Goal: Find specific page/section: Find specific page/section

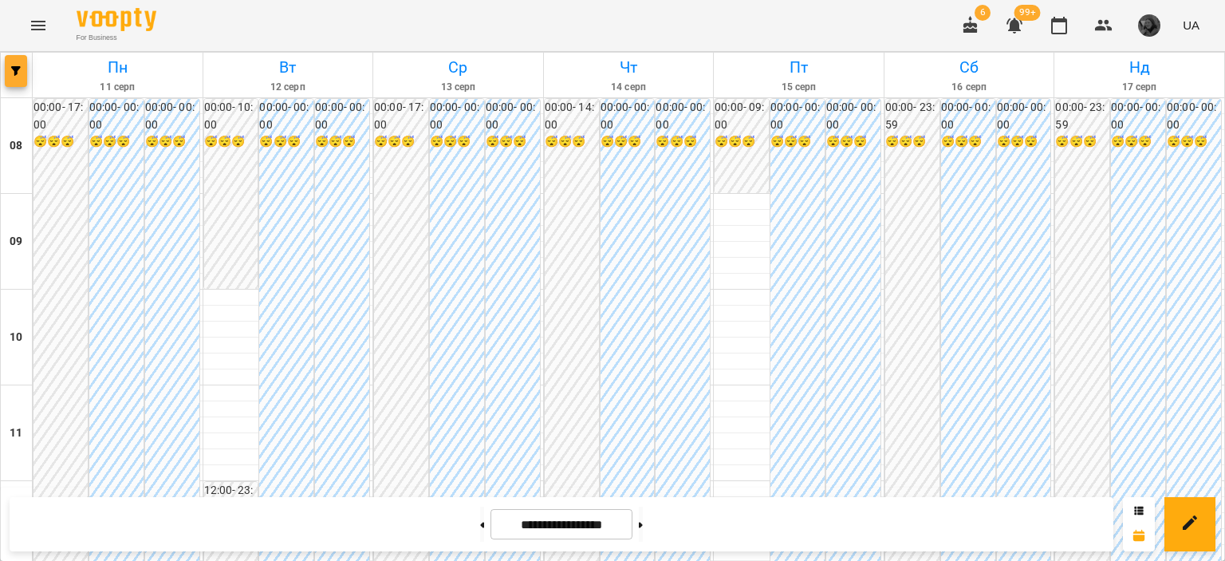
click at [7, 69] on span "button" at bounding box center [16, 71] width 22 height 10
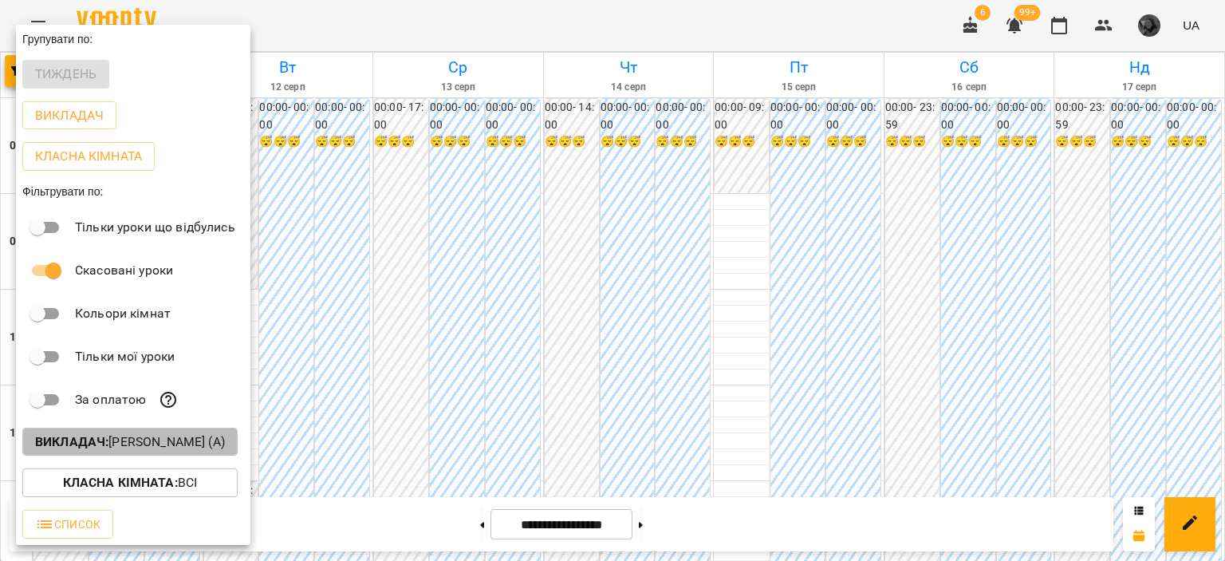
click at [103, 449] on b "Викладач :" at bounding box center [71, 441] width 73 height 15
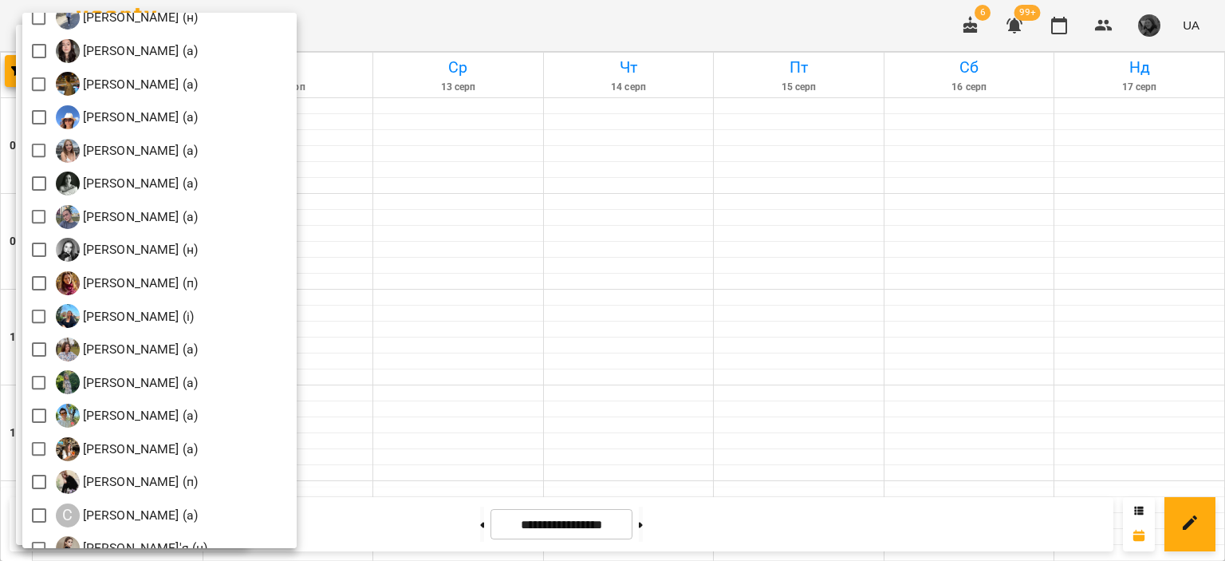
scroll to position [1867, 0]
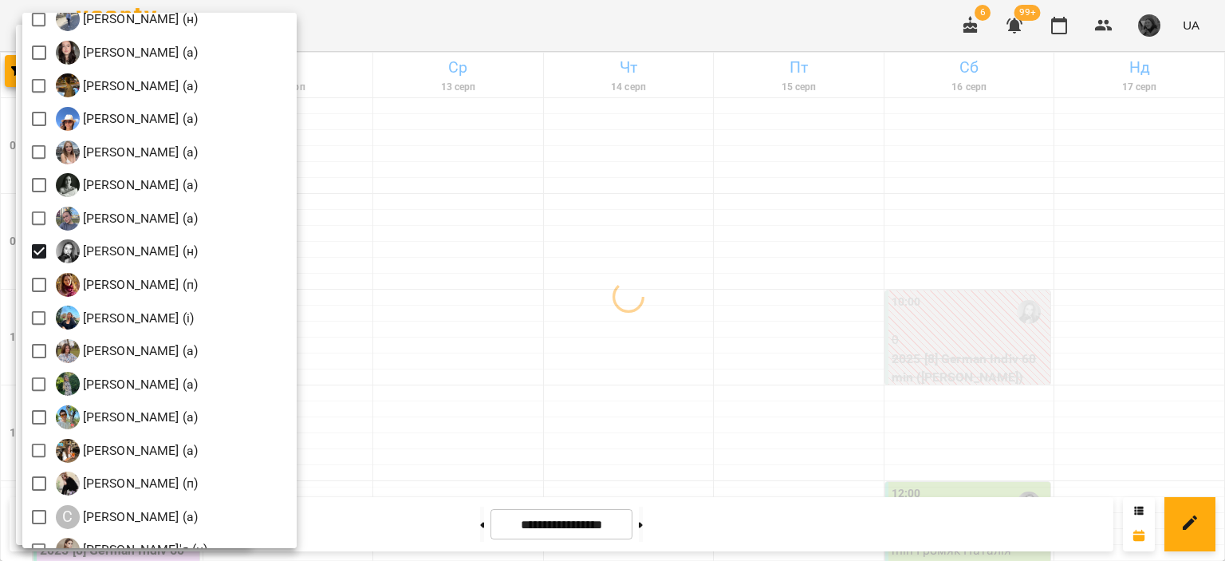
click at [498, 276] on div at bounding box center [612, 280] width 1225 height 561
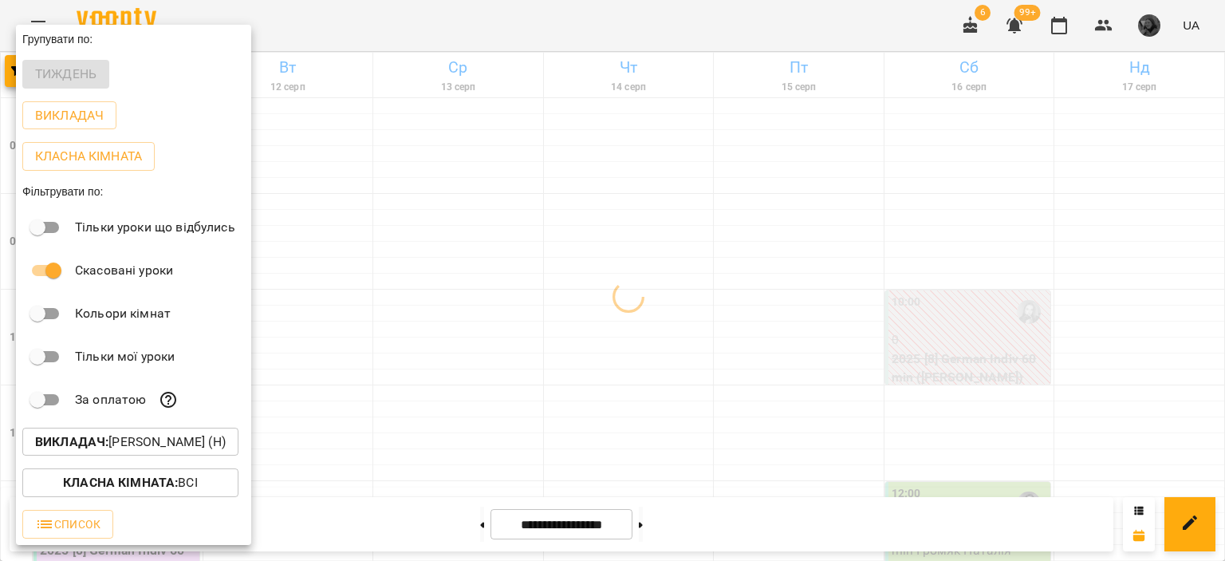
click at [498, 276] on div at bounding box center [612, 280] width 1225 height 561
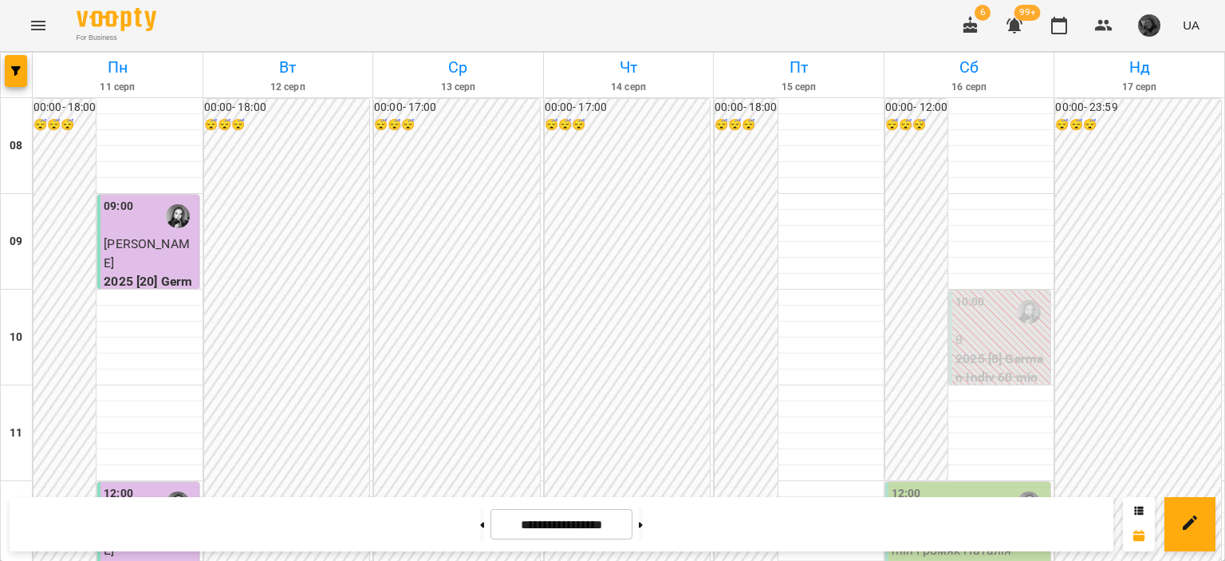
scroll to position [921, 0]
click at [641, 522] on div at bounding box center [641, 524] width 17 height 35
click at [643, 524] on button at bounding box center [641, 524] width 4 height 35
type input "**********"
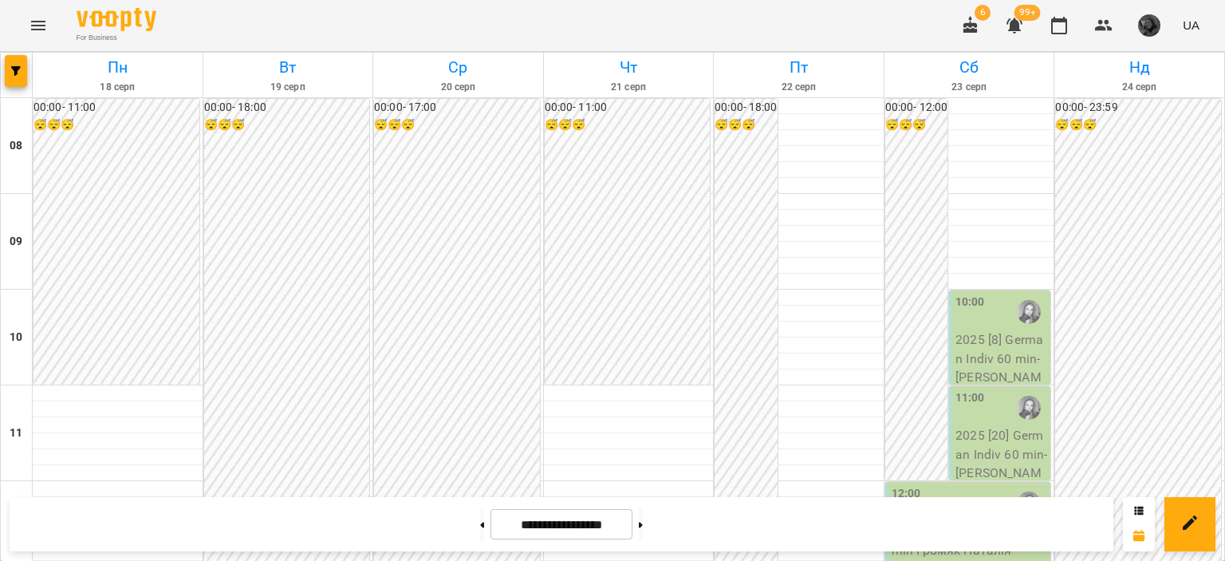
scroll to position [932, 0]
click at [13, 75] on icon "button" at bounding box center [16, 71] width 10 height 10
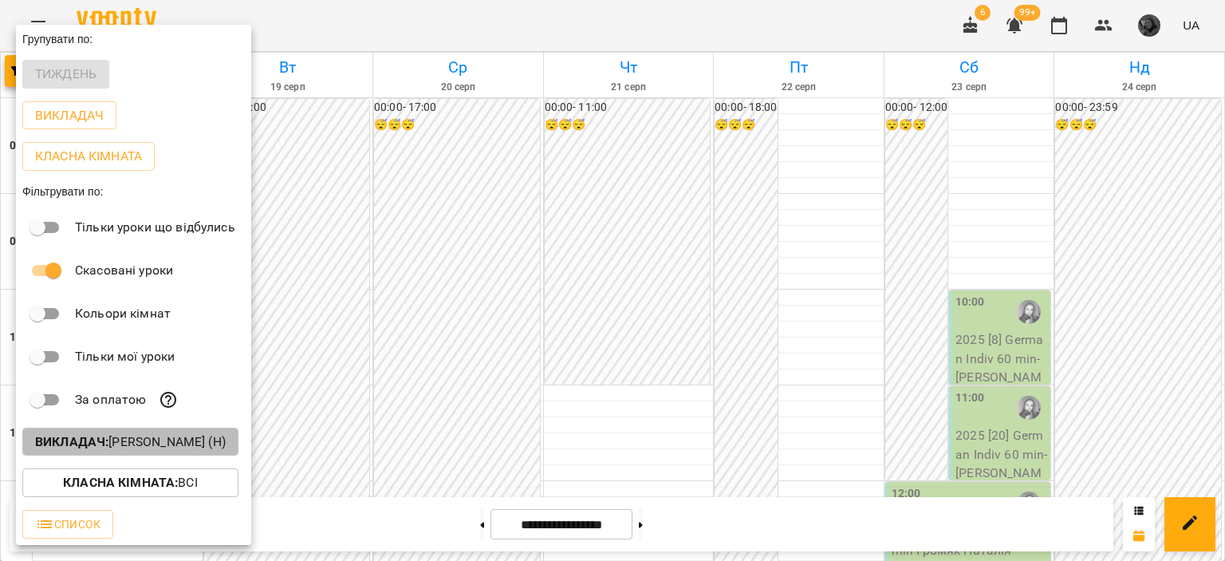
click at [122, 446] on p "Викладач : [PERSON_NAME] (н)" at bounding box center [130, 441] width 191 height 19
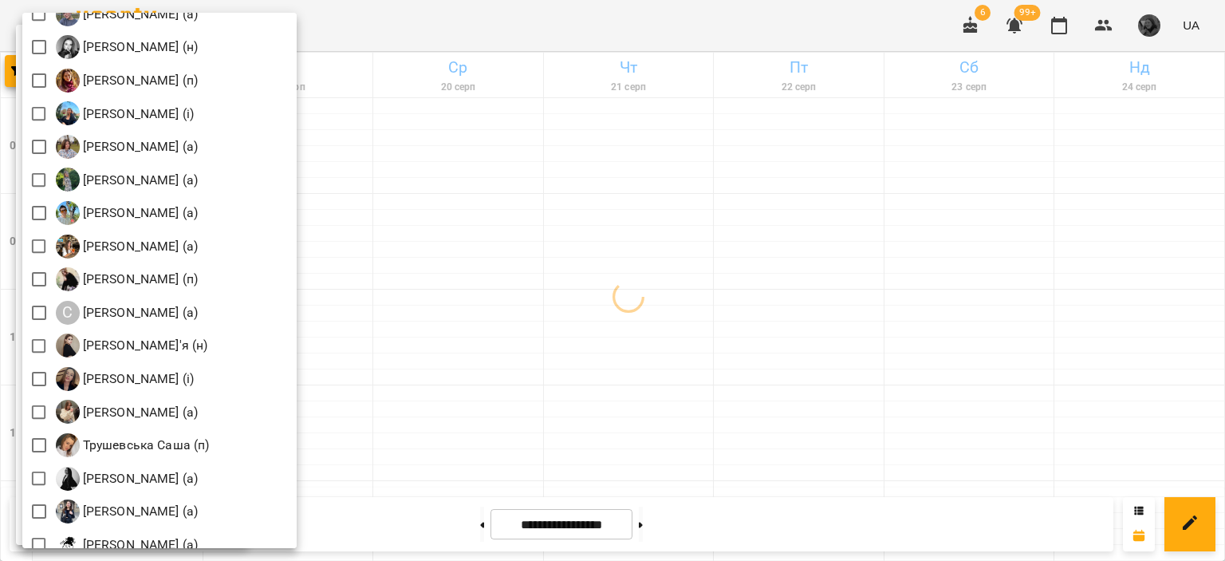
scroll to position [2319, 0]
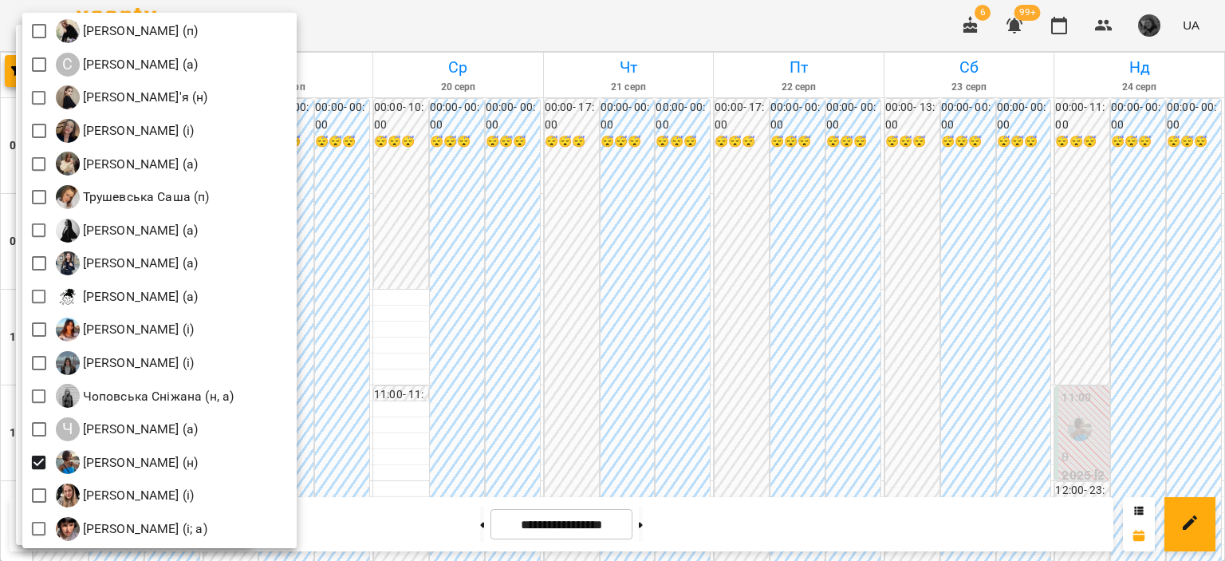
click at [444, 358] on div at bounding box center [612, 280] width 1225 height 561
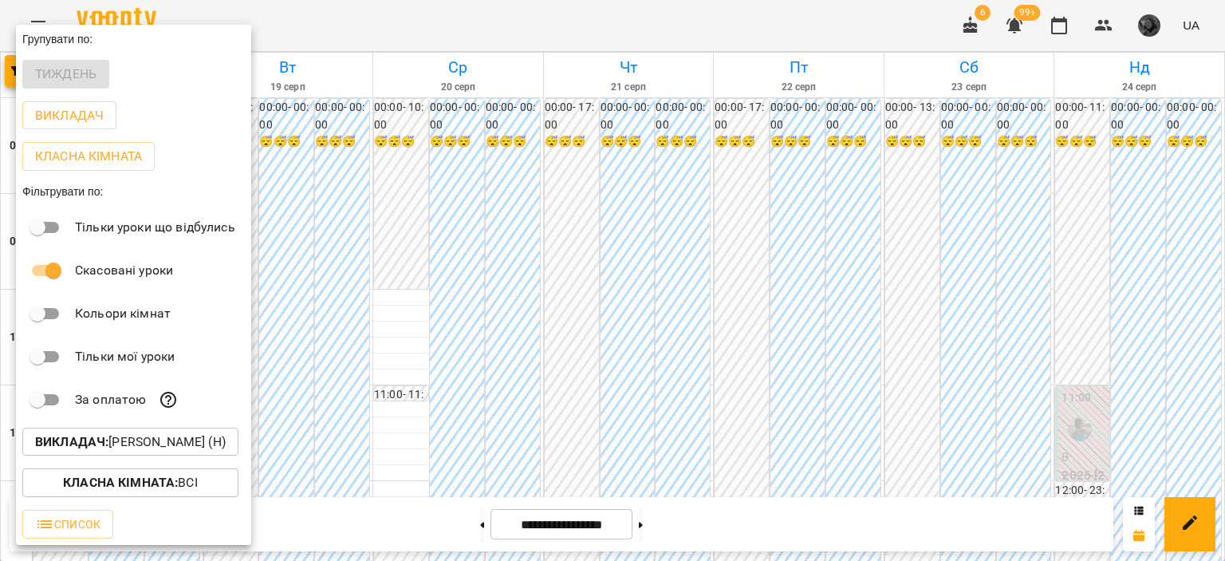
click at [444, 358] on div at bounding box center [612, 280] width 1225 height 561
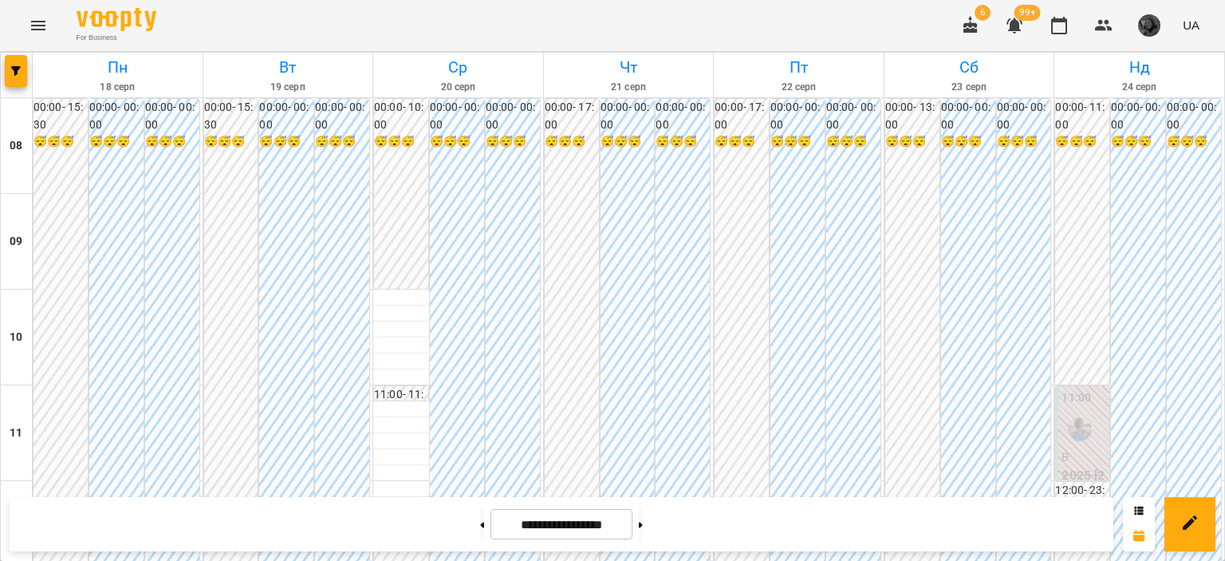
scroll to position [463, 0]
click at [26, 69] on span "button" at bounding box center [16, 71] width 22 height 10
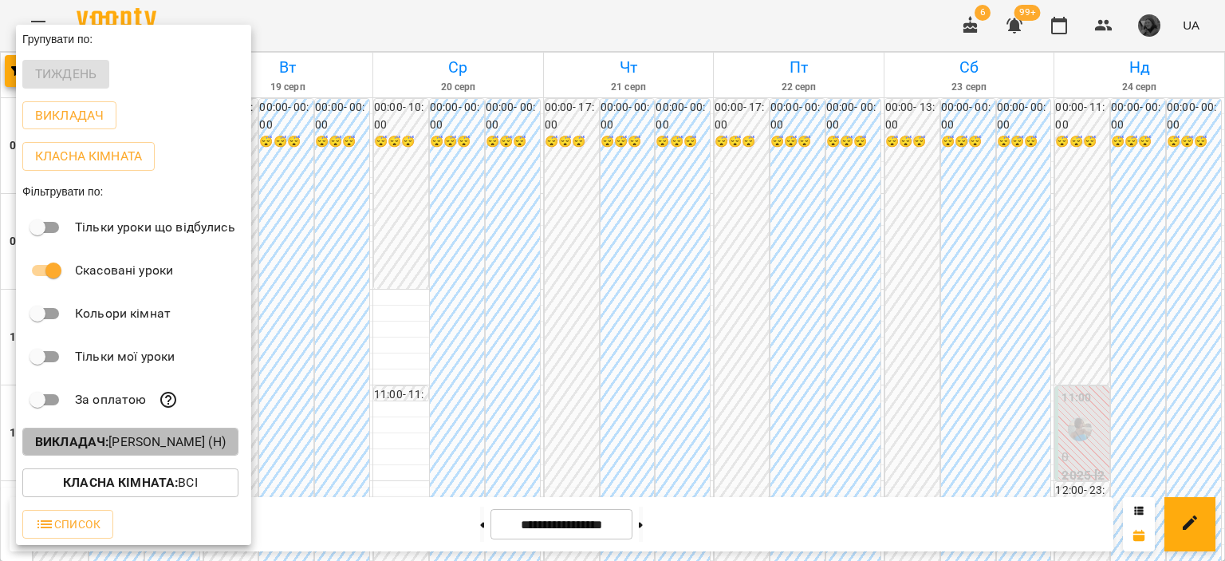
click at [175, 439] on p "Викладач : [PERSON_NAME] (н)" at bounding box center [130, 441] width 191 height 19
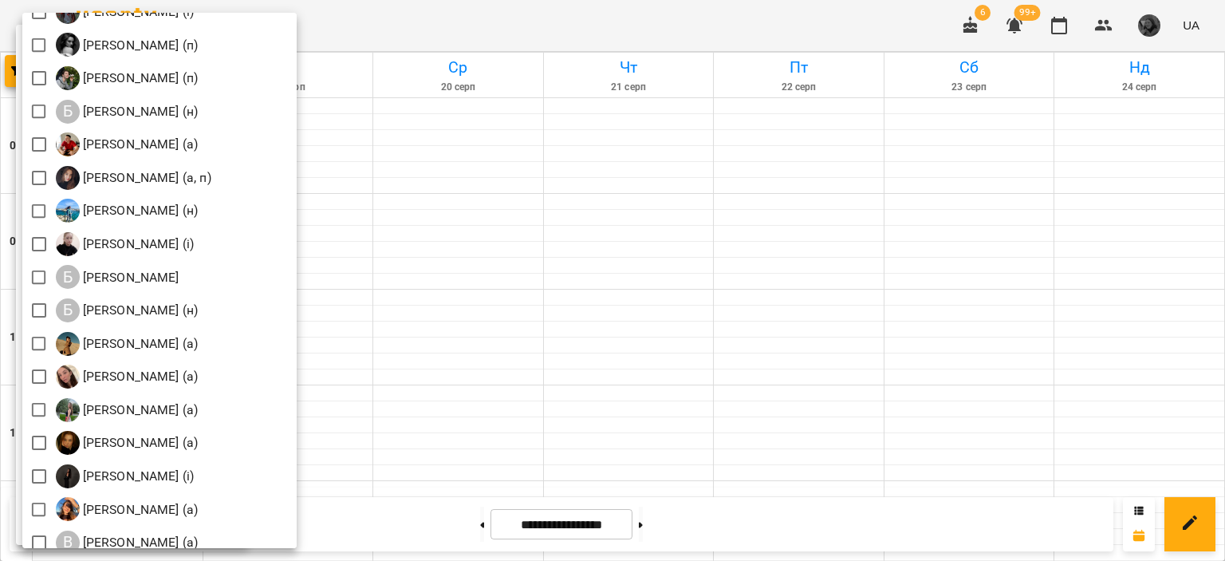
scroll to position [81, 0]
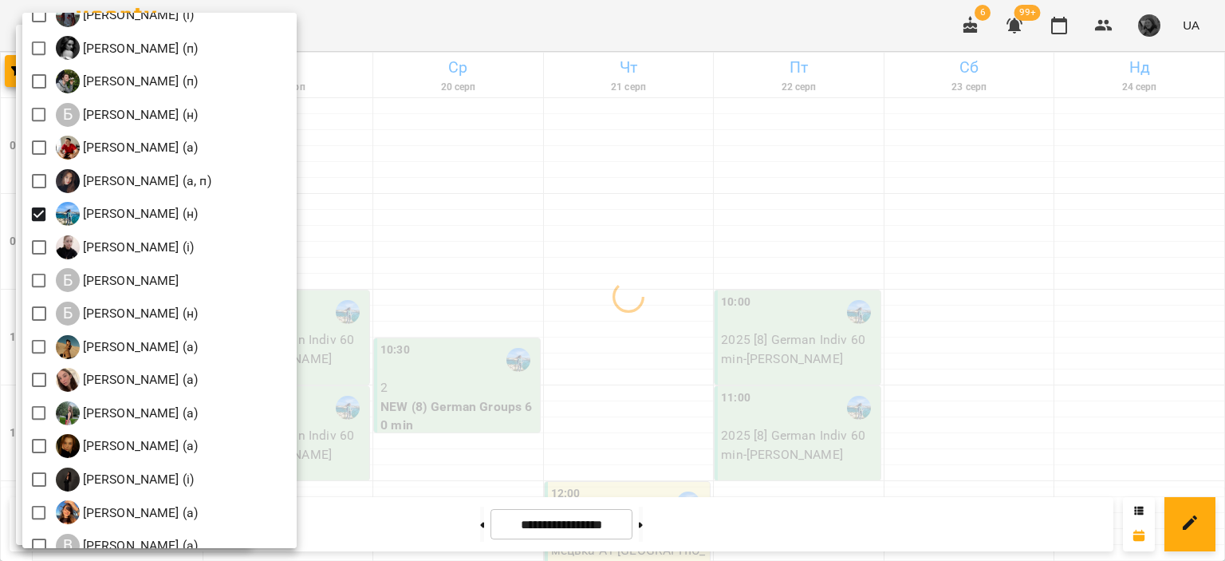
click at [455, 257] on div at bounding box center [612, 280] width 1225 height 561
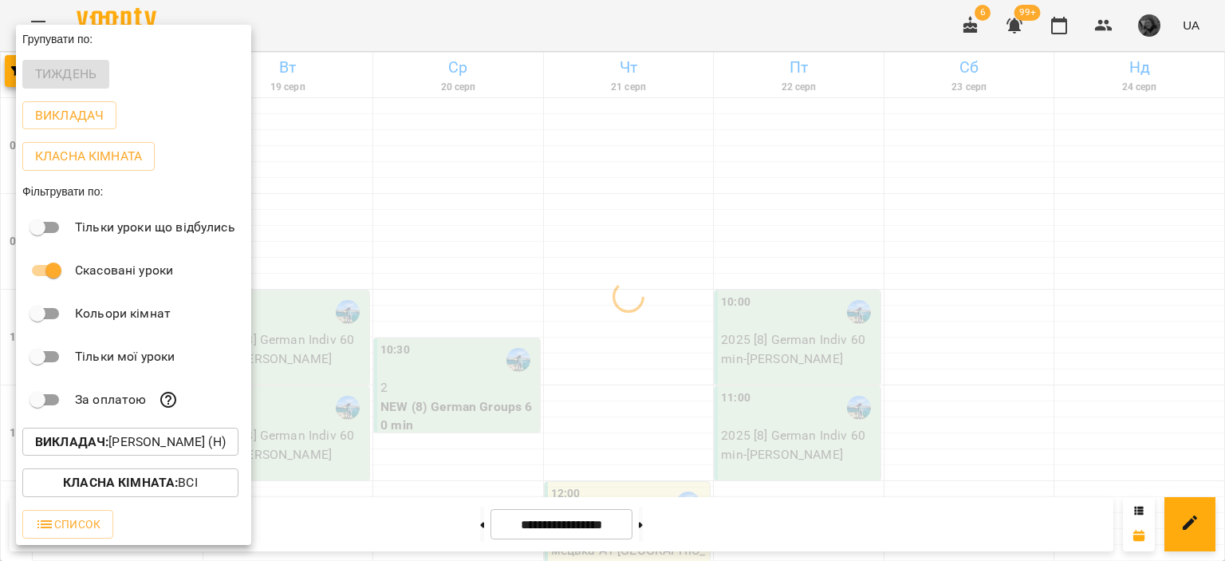
click at [455, 257] on div at bounding box center [612, 280] width 1225 height 561
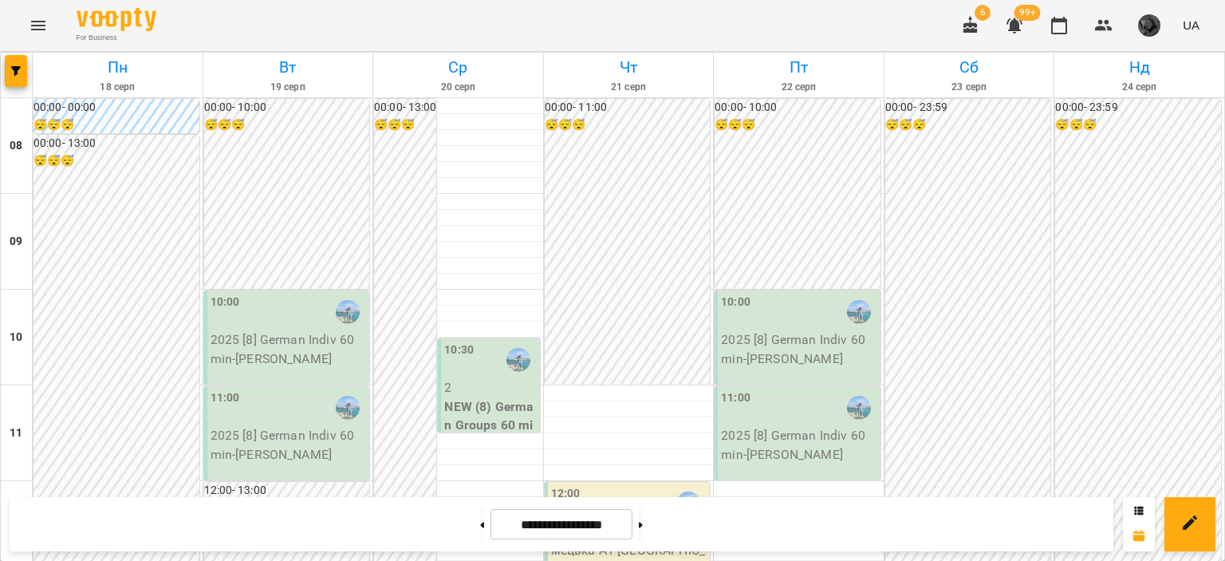
scroll to position [0, 0]
click at [490, 395] on p "2" at bounding box center [490, 387] width 92 height 19
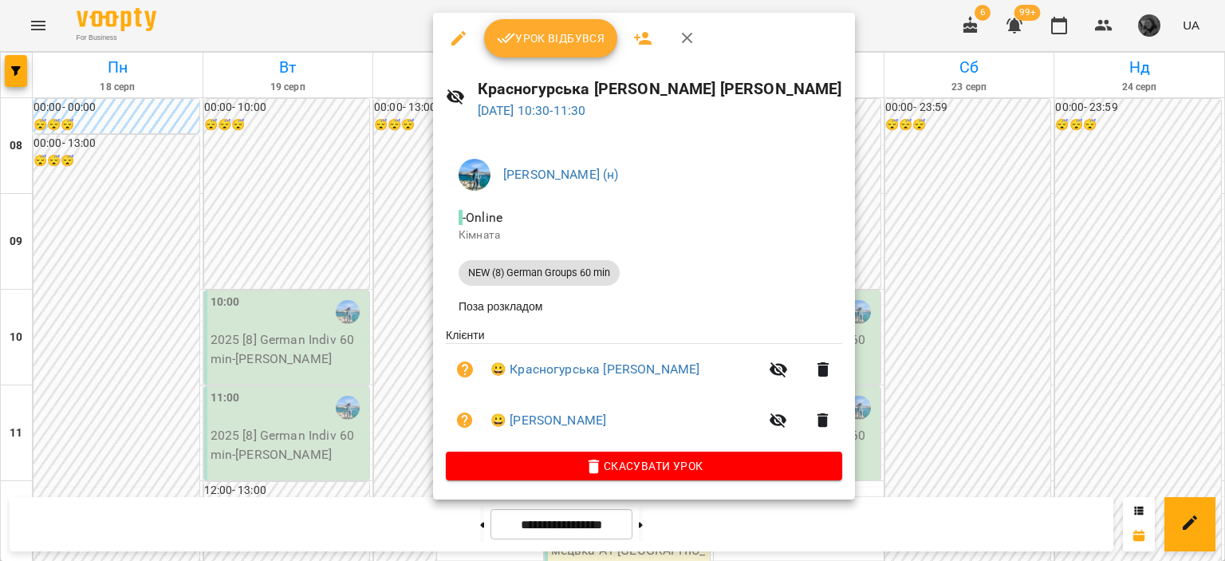
click at [912, 286] on div at bounding box center [612, 280] width 1225 height 561
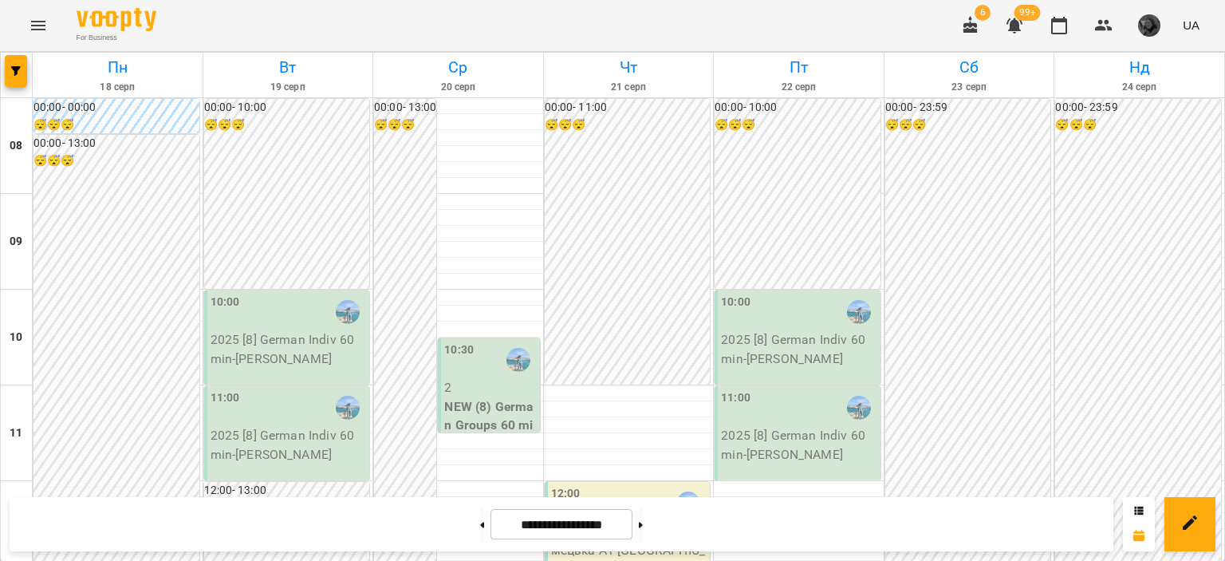
scroll to position [1044, 0]
click at [22, 86] on button "button" at bounding box center [16, 71] width 22 height 32
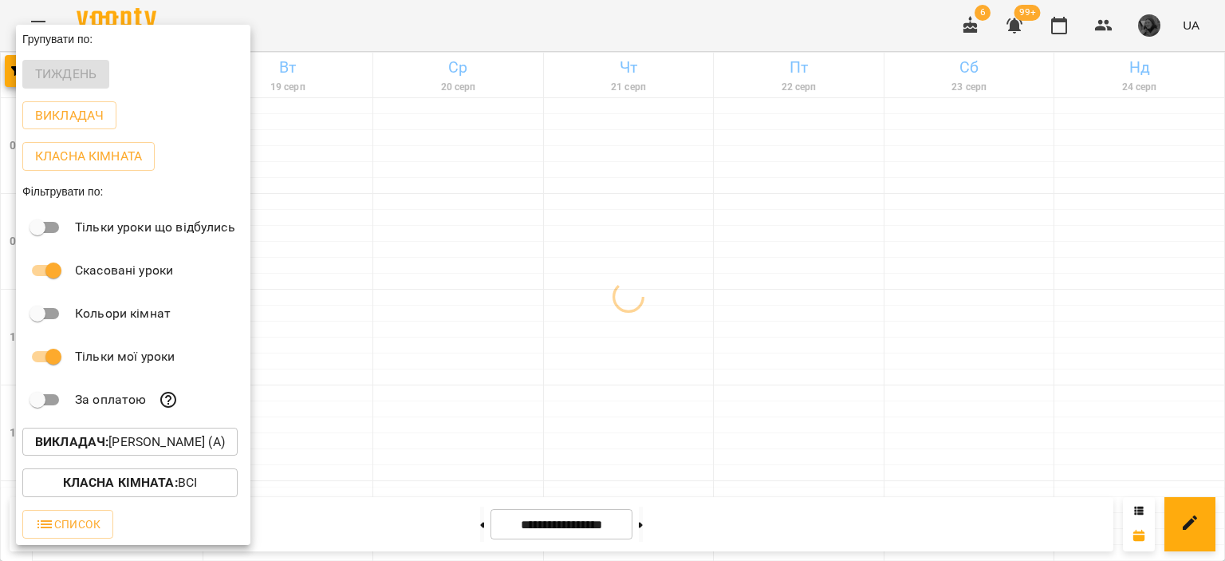
click at [1094, 31] on div at bounding box center [612, 280] width 1225 height 561
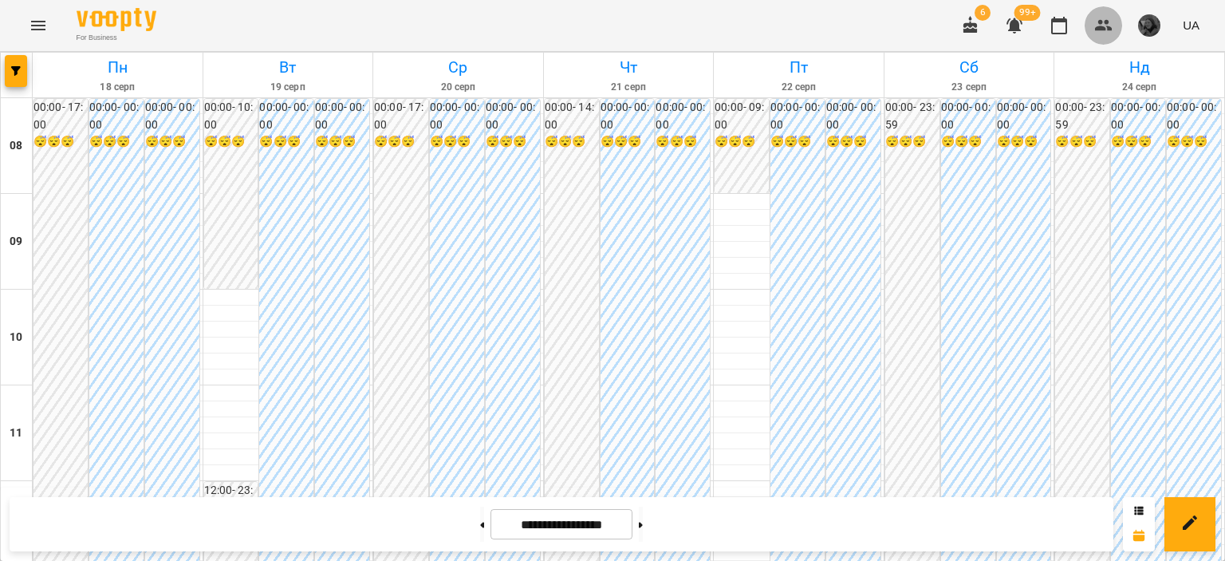
click at [1098, 28] on icon "button" at bounding box center [1104, 25] width 18 height 11
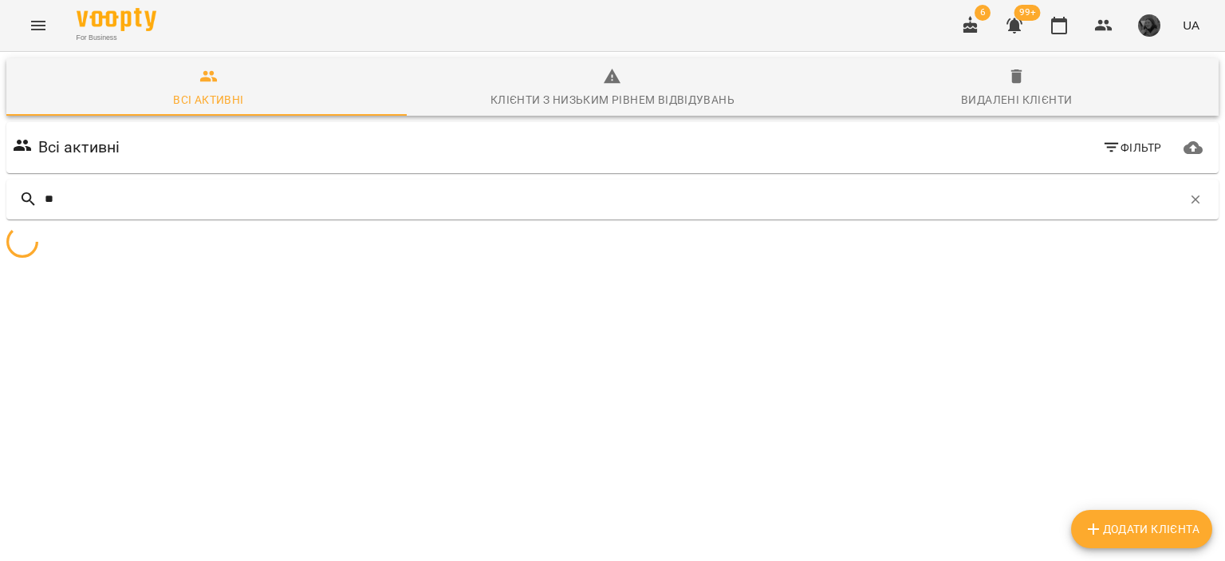
type input "*"
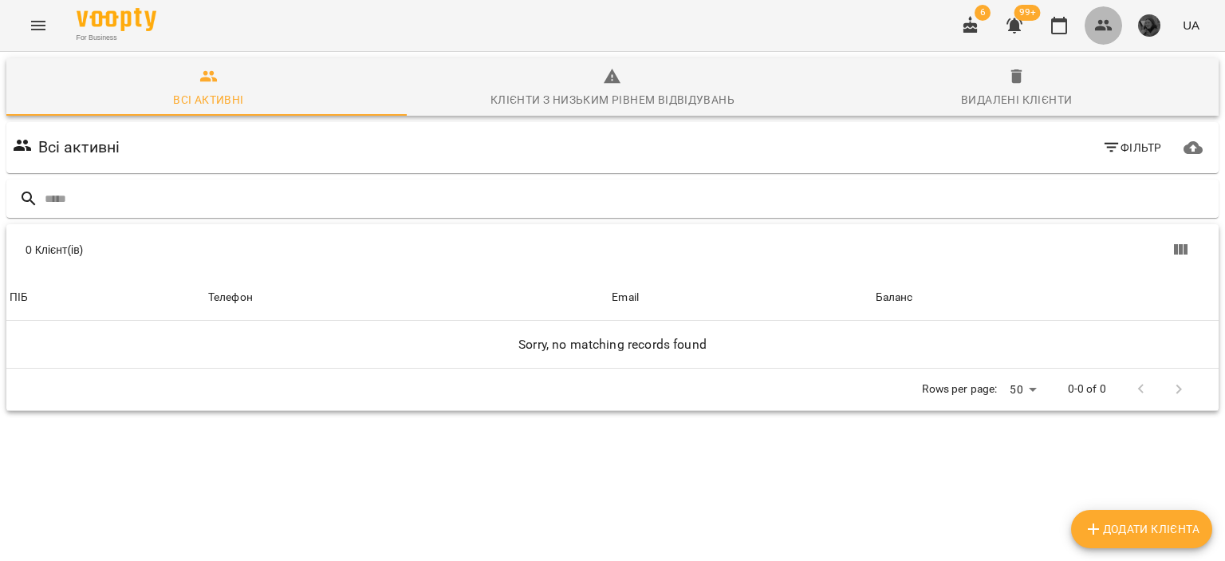
click at [1091, 34] on button "button" at bounding box center [1104, 25] width 38 height 38
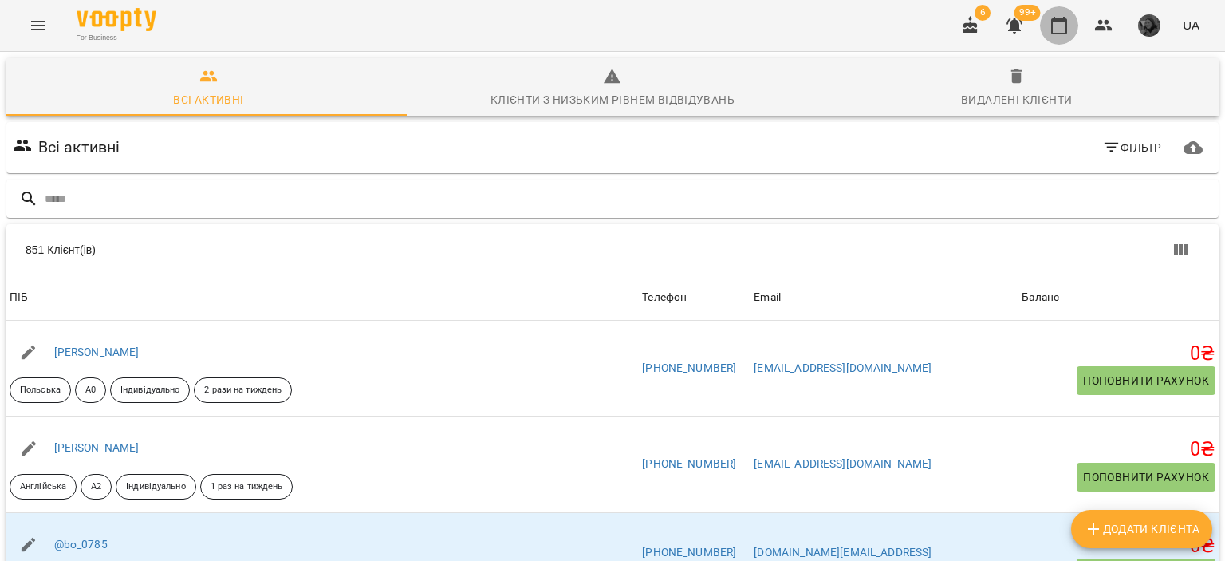
click at [1063, 33] on icon "button" at bounding box center [1059, 26] width 16 height 18
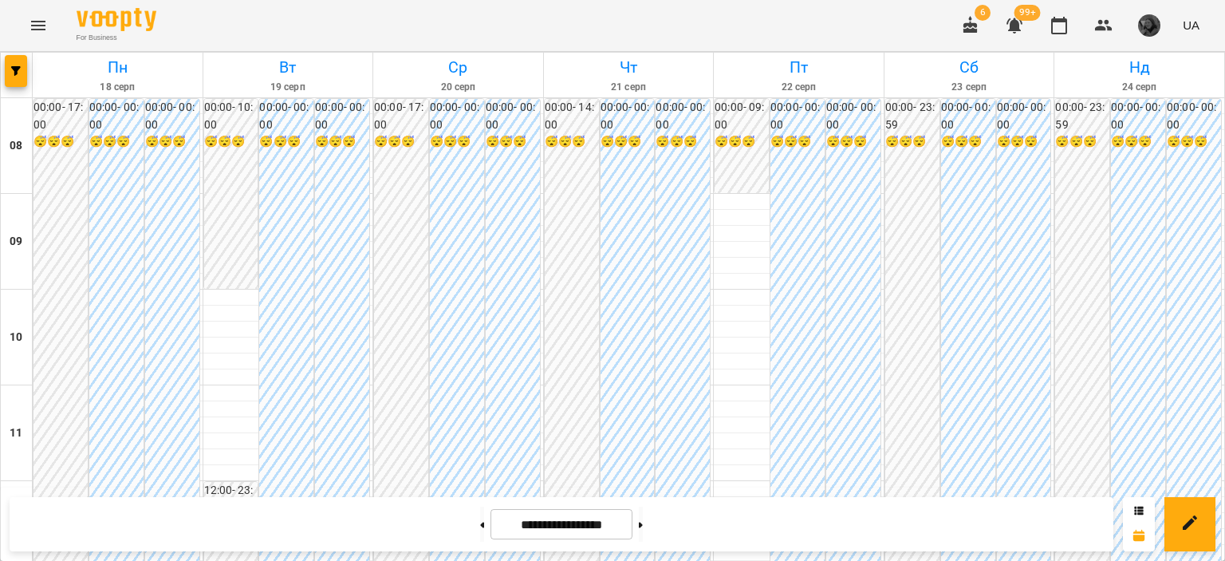
scroll to position [61, 0]
